Goal: Feedback & Contribution: Leave review/rating

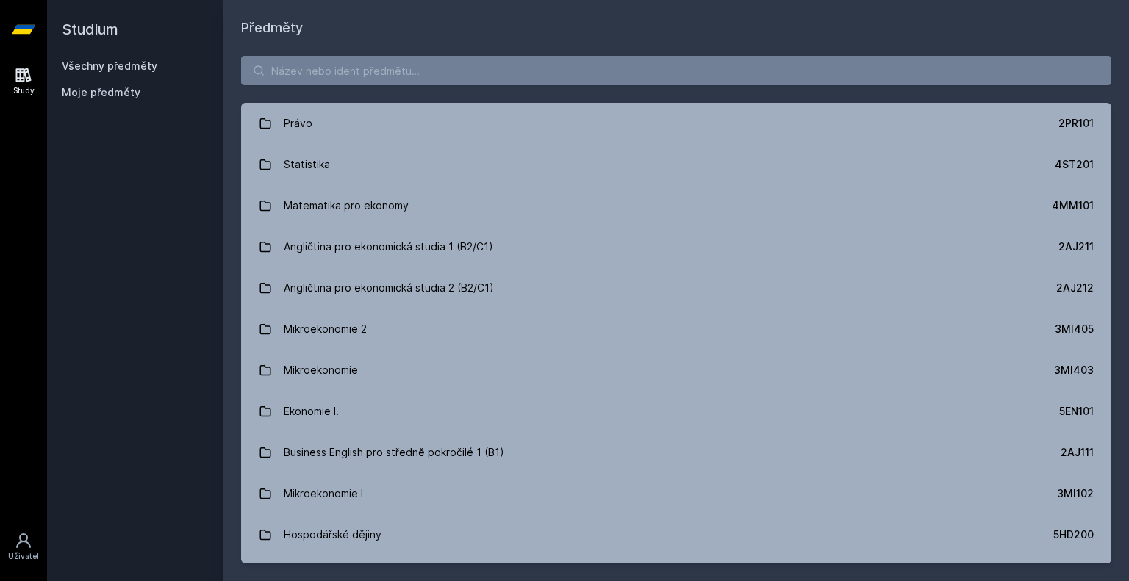
click at [146, 89] on div "[PERSON_NAME] dostávat tipy ohledně studia, nových testů, hodnocení učitelů a p…" at bounding box center [564, 65] width 1129 height 131
click at [109, 93] on div "[PERSON_NAME] dostávat tipy ohledně studia, nových testů, hodnocení učitelů a p…" at bounding box center [564, 65] width 1129 height 131
click at [564, 93] on button "Ne" at bounding box center [567, 94] width 53 height 37
click at [114, 94] on span "Moje předměty" at bounding box center [101, 92] width 79 height 15
click at [82, 94] on span "Moje předměty" at bounding box center [101, 92] width 79 height 15
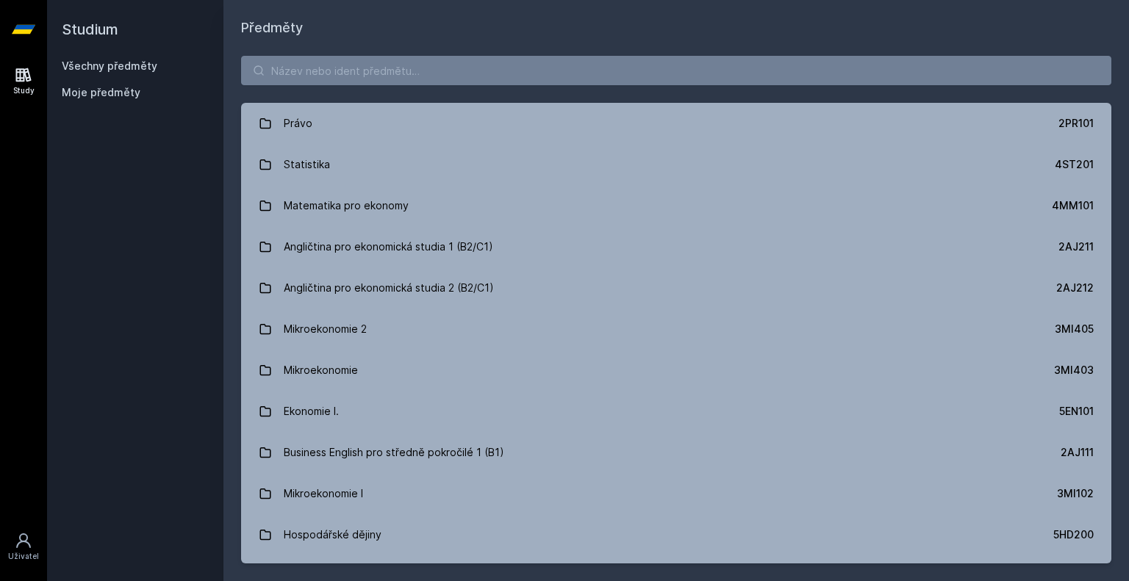
drag, startPoint x: 81, startPoint y: 53, endPoint x: 80, endPoint y: 62, distance: 8.8
click at [81, 53] on h2 "Studium" at bounding box center [135, 29] width 147 height 59
click at [79, 85] on span "Moje předměty" at bounding box center [101, 92] width 79 height 15
click at [84, 61] on link "Všechny předměty" at bounding box center [110, 66] width 96 height 12
click at [88, 98] on span "Moje předměty" at bounding box center [101, 92] width 79 height 15
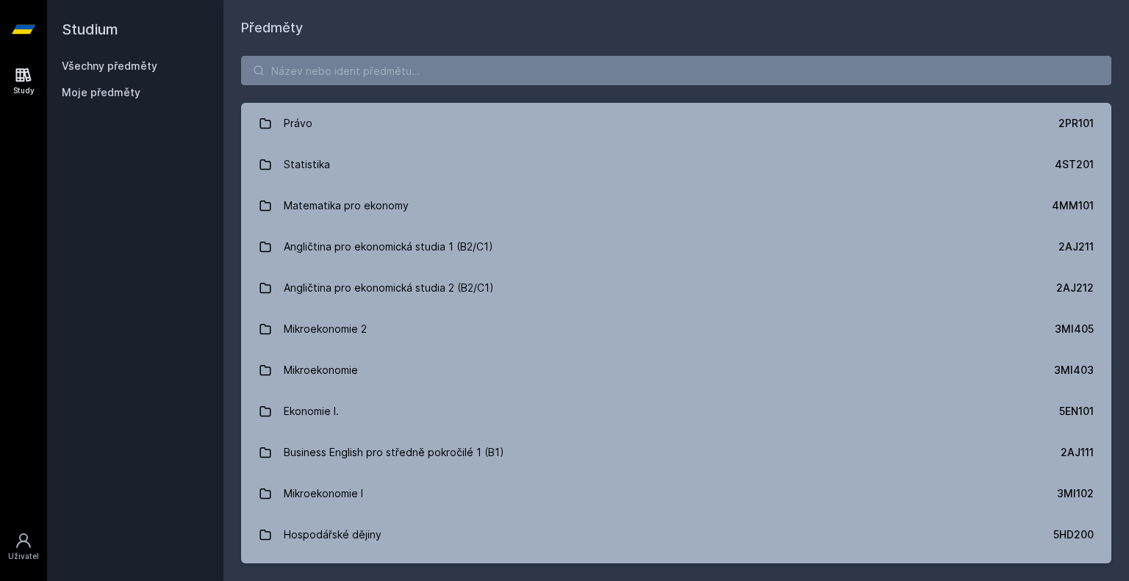
click at [88, 93] on span "Moje předměty" at bounding box center [101, 92] width 79 height 15
click at [10, 75] on link "Study" at bounding box center [23, 81] width 41 height 45
click at [104, 102] on div "Moje předměty" at bounding box center [135, 95] width 147 height 21
click at [105, 99] on span "Moje předměty" at bounding box center [101, 92] width 79 height 15
click at [456, 69] on input "search" at bounding box center [676, 70] width 870 height 29
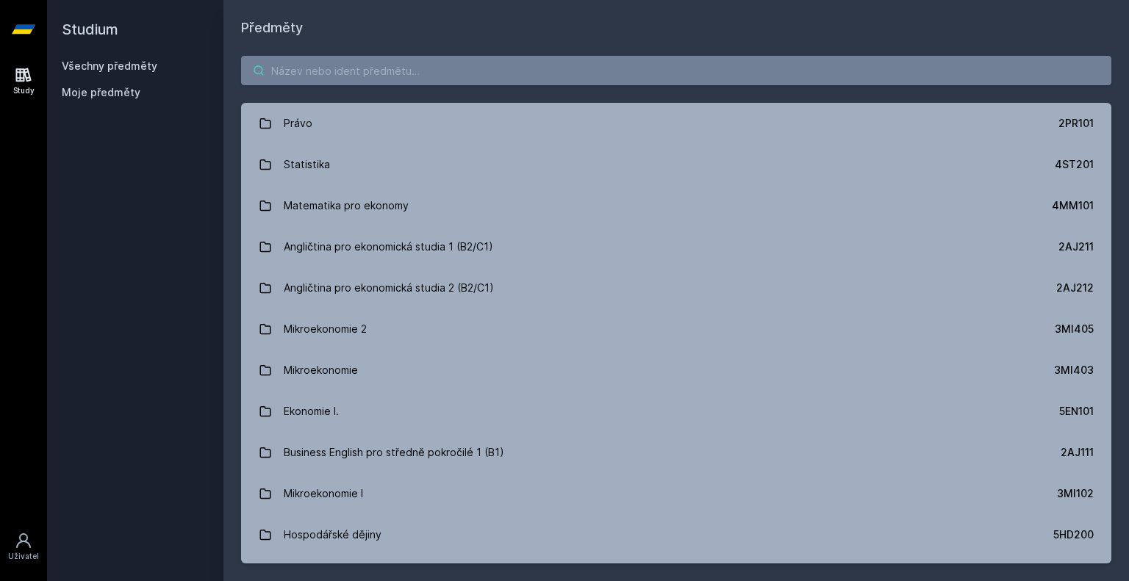
paste input "1FU201"
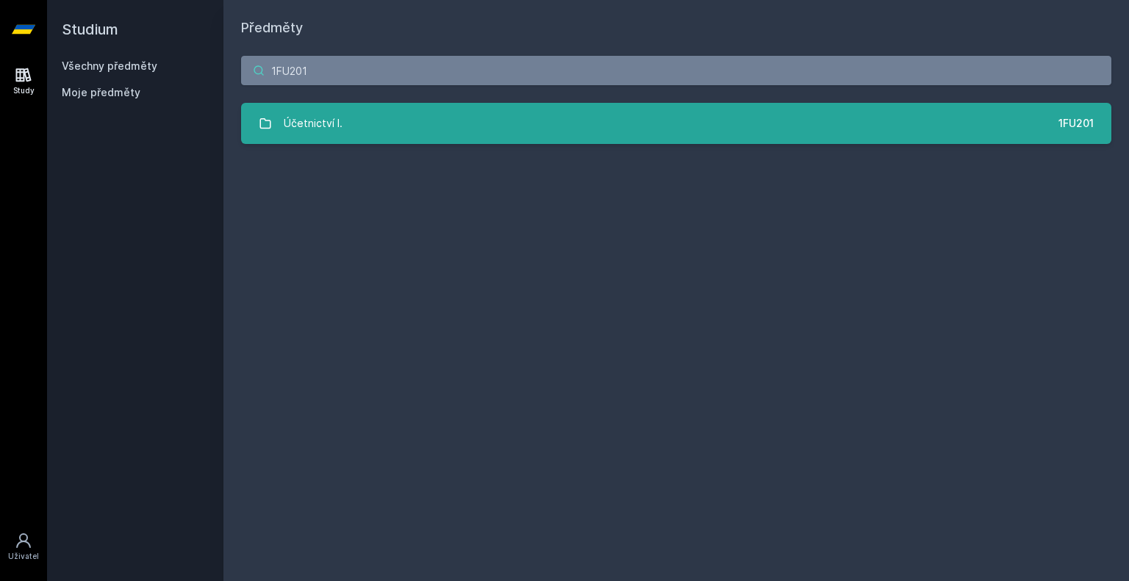
type input "1FU201"
click at [459, 118] on link "Účetnictví I. 1FU201" at bounding box center [676, 123] width 870 height 41
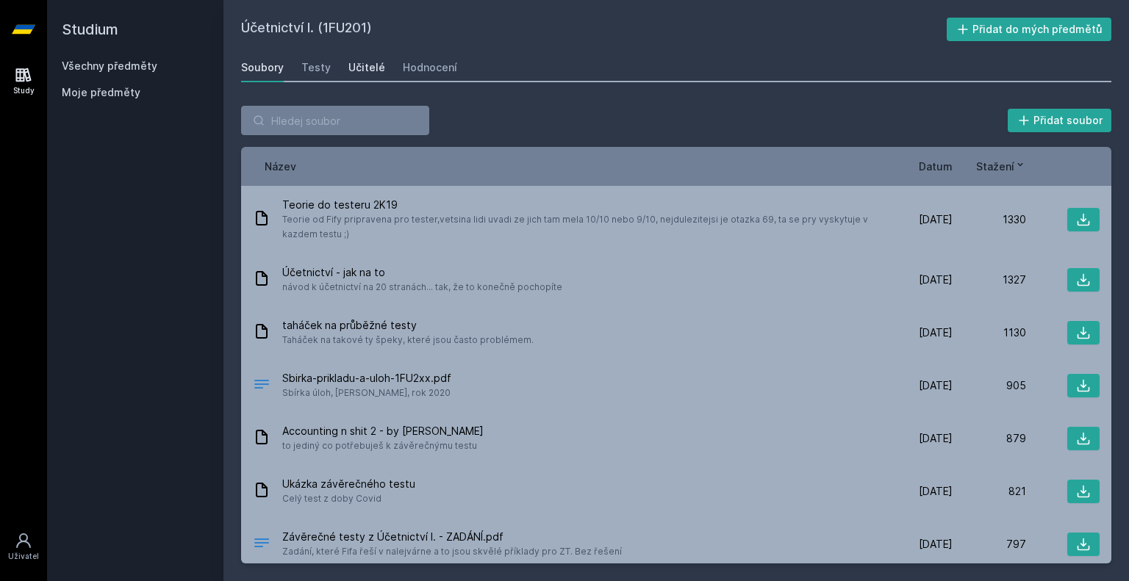
click at [353, 68] on div "Učitelé" at bounding box center [366, 67] width 37 height 15
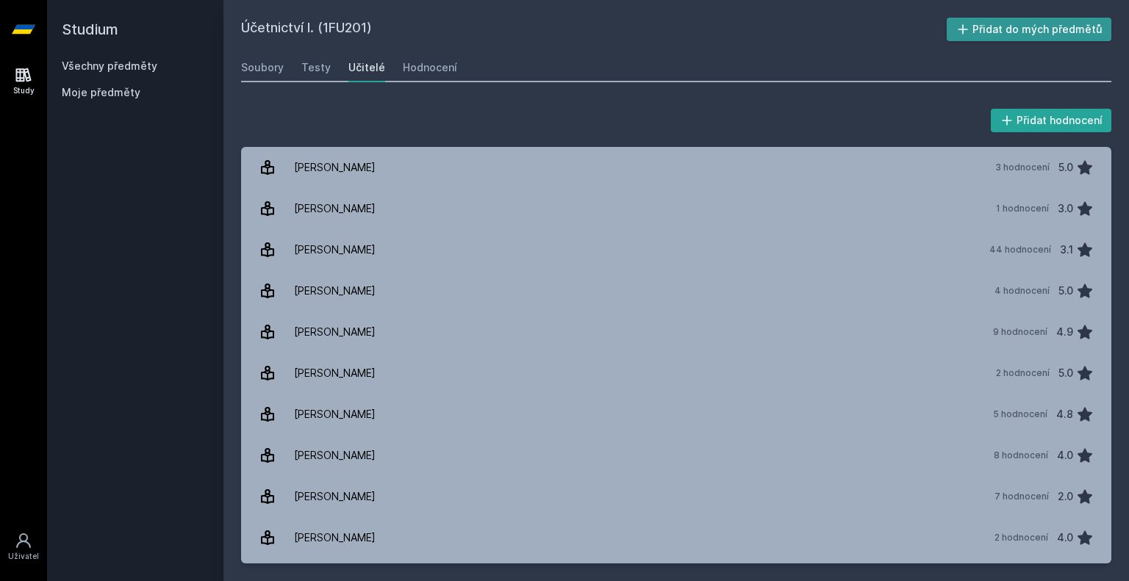
click at [990, 23] on button "Přidat do mých předmětů" at bounding box center [1029, 30] width 165 height 24
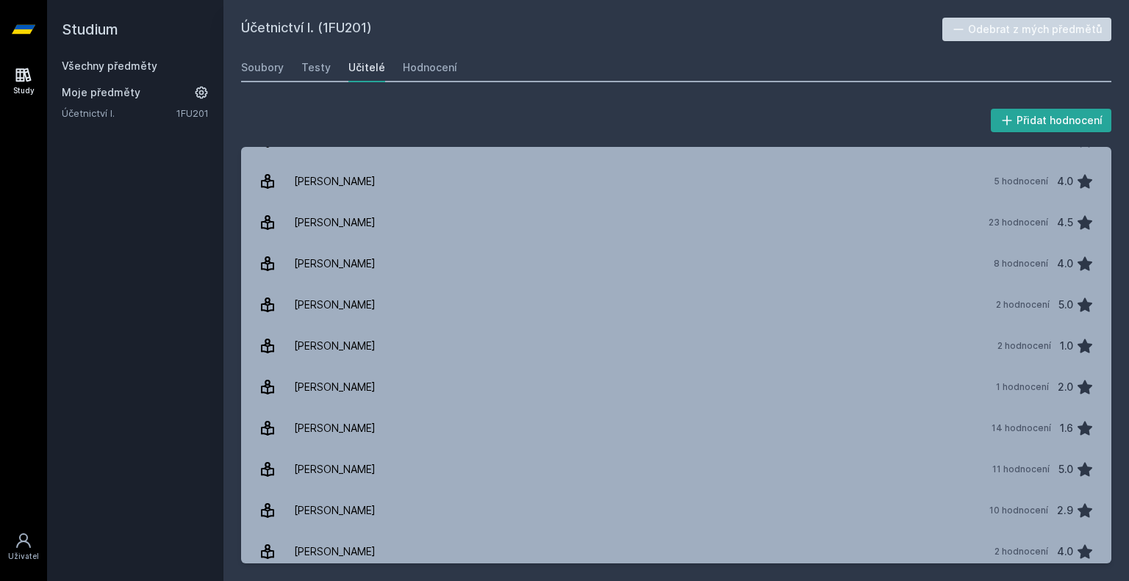
scroll to position [2587, 0]
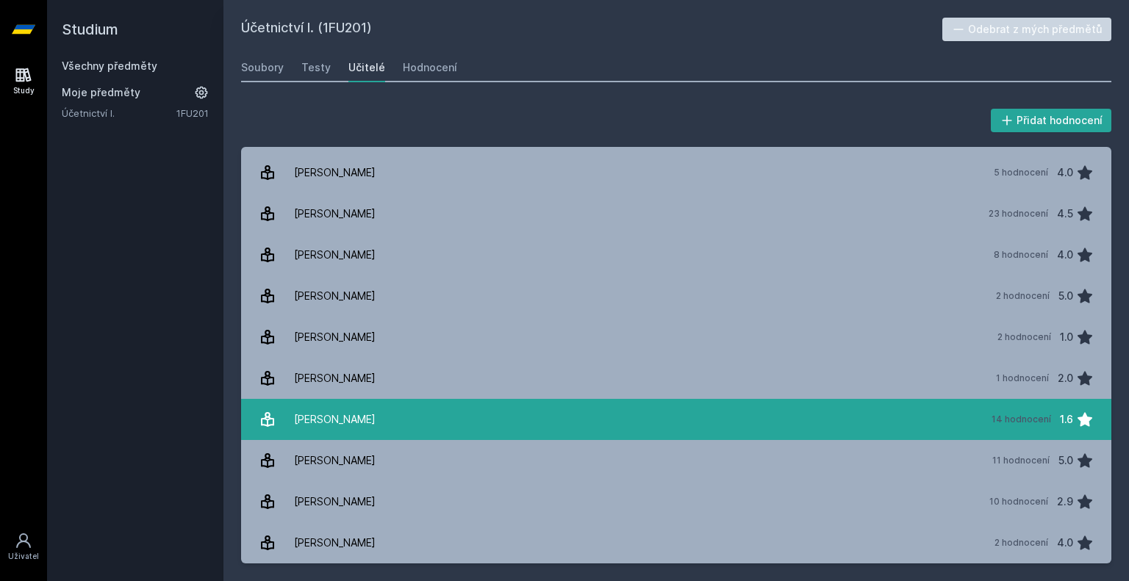
click at [409, 418] on link "[PERSON_NAME] 14 hodnocení 1.6" at bounding box center [676, 419] width 870 height 41
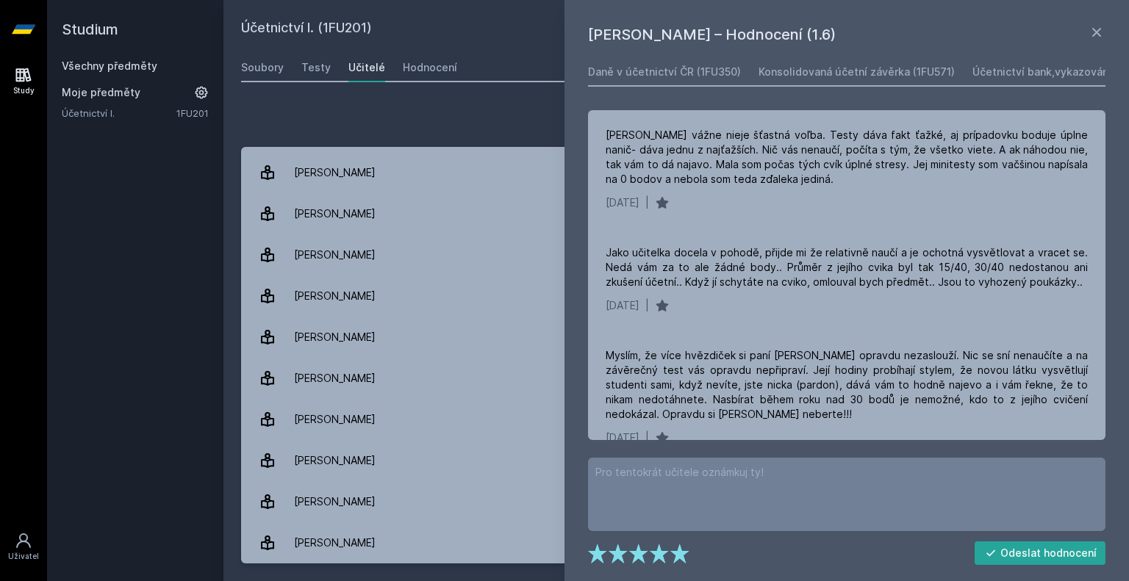
click at [525, 107] on div "Přidat hodnocení" at bounding box center [676, 120] width 870 height 29
click at [1093, 32] on icon at bounding box center [1097, 33] width 18 height 18
